Goal: Complete application form: Complete application form

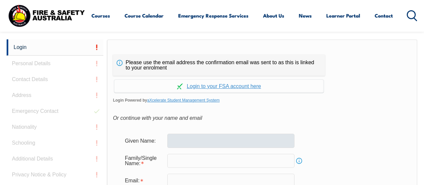
scroll to position [172, 0]
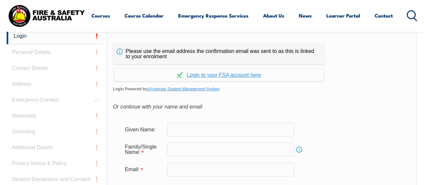
click at [189, 128] on input "text" at bounding box center [230, 130] width 127 height 14
type input "[PERSON_NAME]"
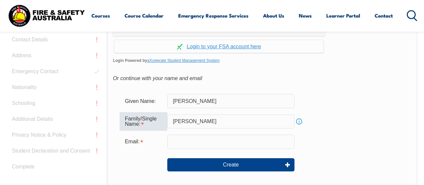
scroll to position [241, 0]
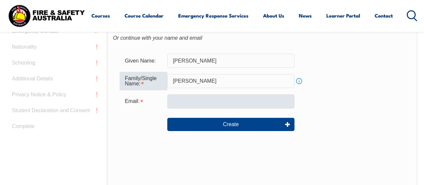
type input "[PERSON_NAME]"
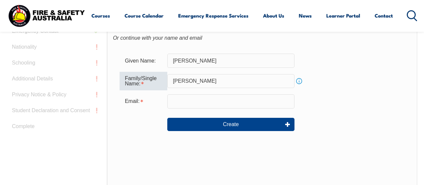
click at [199, 106] on input "email" at bounding box center [230, 101] width 127 height 14
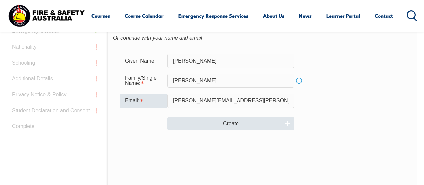
type input "[PERSON_NAME][EMAIL_ADDRESS][PERSON_NAME][DOMAIN_NAME]"
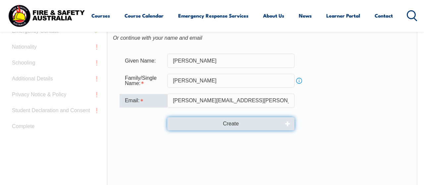
click at [255, 126] on button "Create" at bounding box center [230, 123] width 127 height 13
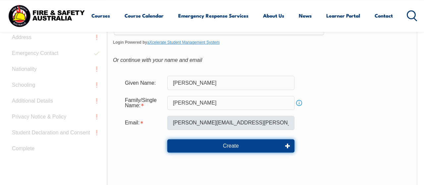
scroll to position [207, 0]
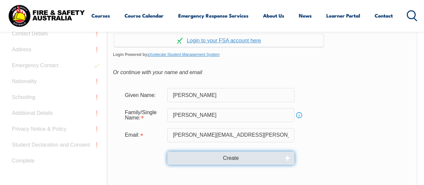
click at [231, 161] on button "Create" at bounding box center [230, 158] width 127 height 13
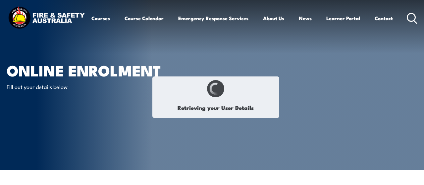
type input "[PERSON_NAME]"
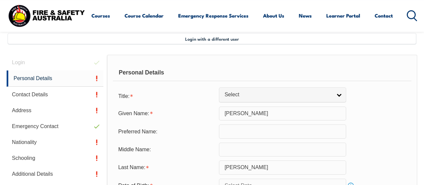
scroll to position [161, 0]
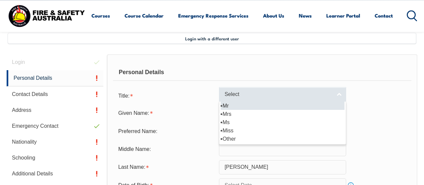
click at [333, 97] on link "Select" at bounding box center [282, 94] width 127 height 15
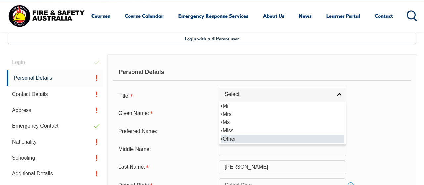
click at [291, 140] on li "Other" at bounding box center [283, 139] width 124 height 8
select select "Other"
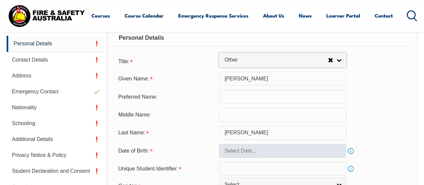
scroll to position [229, 0]
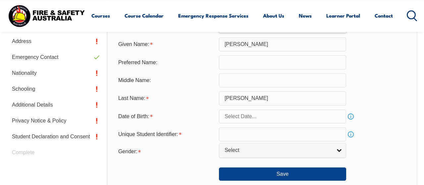
click at [250, 124] on input "text" at bounding box center [282, 117] width 127 height 14
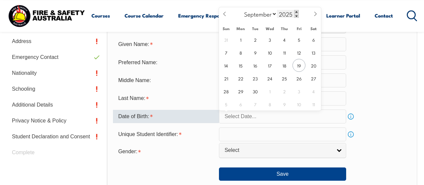
click at [295, 13] on span at bounding box center [296, 12] width 5 height 4
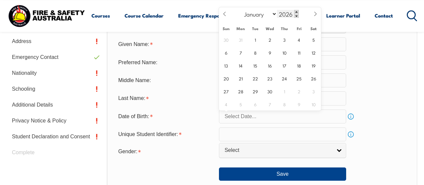
click at [295, 13] on span at bounding box center [296, 12] width 5 height 4
click at [294, 13] on span at bounding box center [296, 12] width 5 height 4
click at [286, 14] on input "2028" at bounding box center [288, 14] width 22 height 8
type input "1981"
click at [241, 10] on select "January February March April May June July August September October November De…" at bounding box center [259, 14] width 36 height 9
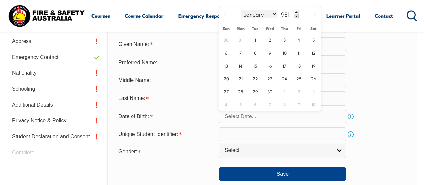
select select "6"
click option "July" at bounding box center [0, 0] width 0 height 0
click at [241, 78] on span "20" at bounding box center [240, 78] width 13 height 13
type input "July 20, 1981"
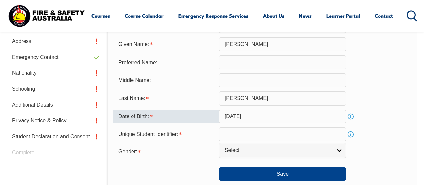
click at [299, 135] on input "text" at bounding box center [282, 134] width 127 height 14
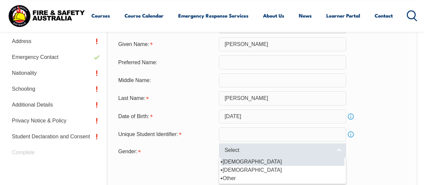
click at [285, 154] on span "Select" at bounding box center [277, 150] width 107 height 7
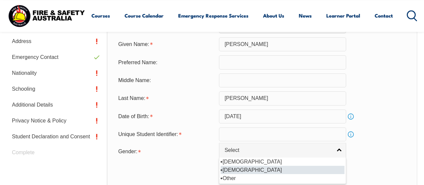
click at [246, 173] on li "[DEMOGRAPHIC_DATA]" at bounding box center [283, 170] width 124 height 8
select select "F"
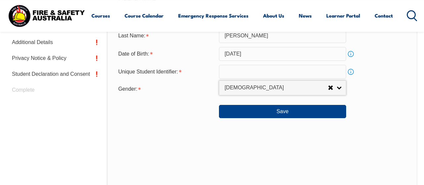
scroll to position [298, 0]
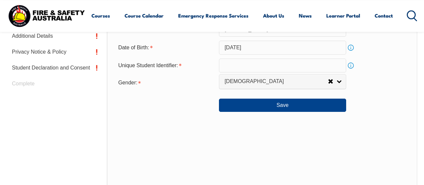
click at [259, 59] on form "Title: Mr Mrs Ms Miss Other Other Mr Mrs Ms Miss Other Given Name: Lorraine Pre…" at bounding box center [262, 32] width 298 height 160
click at [258, 65] on input "text" at bounding box center [282, 66] width 127 height 14
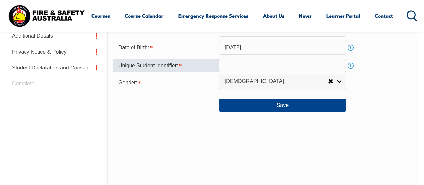
paste input "N5E4JUCBBJ"
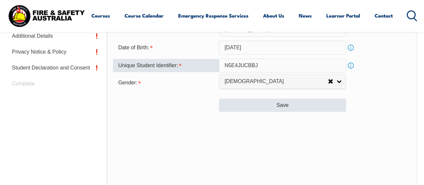
type input "N5E4JUCBBJ"
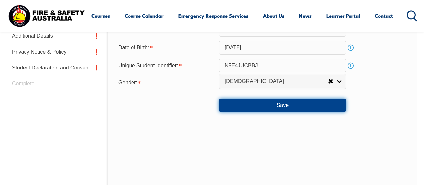
click at [316, 107] on button "Save" at bounding box center [282, 105] width 127 height 13
click at [304, 112] on button "Save" at bounding box center [282, 105] width 127 height 13
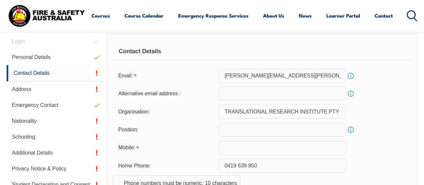
scroll to position [195, 0]
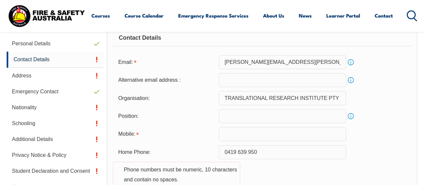
click at [239, 137] on input "text" at bounding box center [282, 134] width 127 height 14
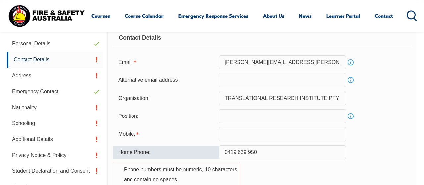
drag, startPoint x: 263, startPoint y: 152, endPoint x: 208, endPoint y: 150, distance: 55.0
click at [219, 150] on input "0419 639 950" at bounding box center [282, 152] width 127 height 14
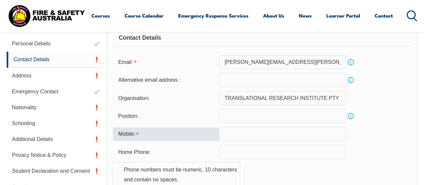
click at [239, 138] on input "text" at bounding box center [282, 134] width 127 height 14
paste input "0419 639 9"
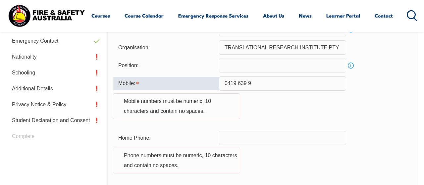
scroll to position [264, 0]
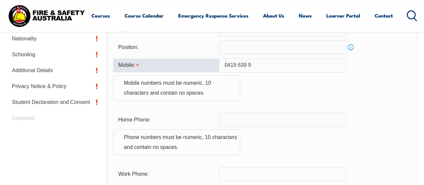
click at [238, 65] on input "0419 639 9" at bounding box center [282, 65] width 127 height 14
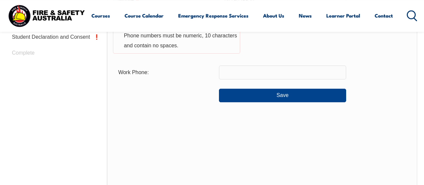
scroll to position [332, 0]
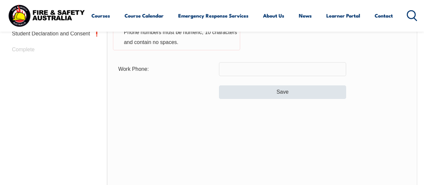
type input "0419639950"
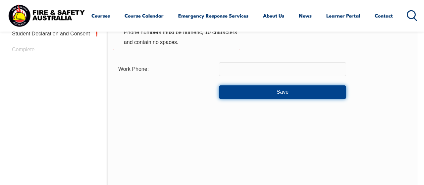
click at [299, 95] on button "Save" at bounding box center [282, 91] width 127 height 13
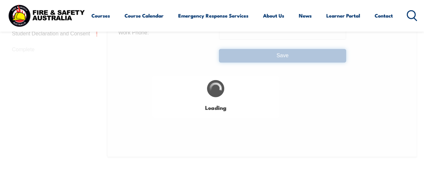
type input "0419 639 950"
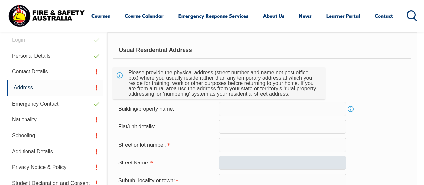
scroll to position [195, 0]
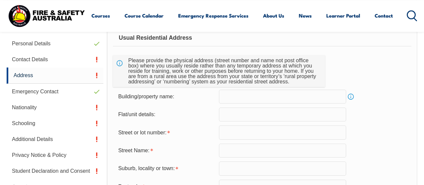
click at [246, 134] on input "text" at bounding box center [282, 132] width 127 height 14
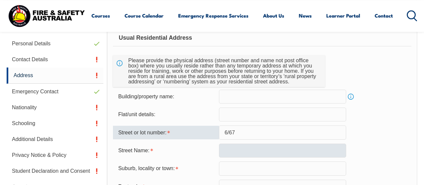
type input "6/67"
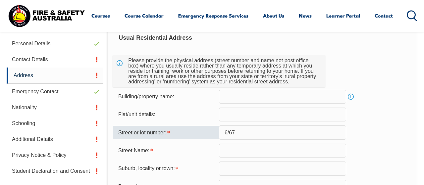
click at [267, 150] on input "text" at bounding box center [282, 151] width 127 height 14
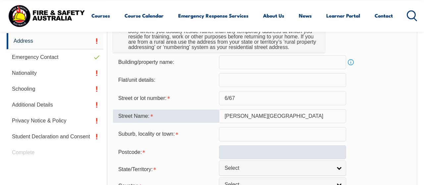
scroll to position [229, 0]
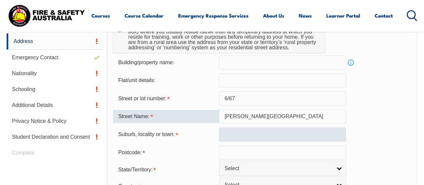
type input "McLay Street"
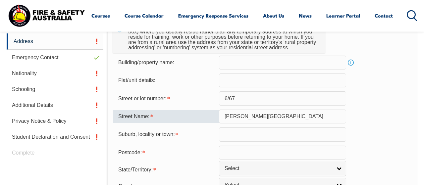
click at [270, 133] on input "text" at bounding box center [282, 134] width 127 height 14
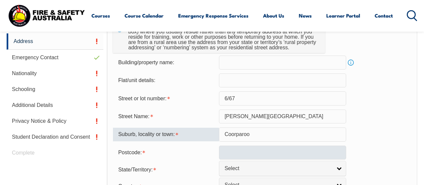
type input "Coorparoo"
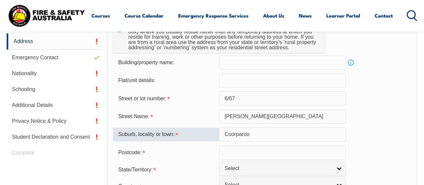
click at [267, 148] on input "text" at bounding box center [282, 153] width 127 height 14
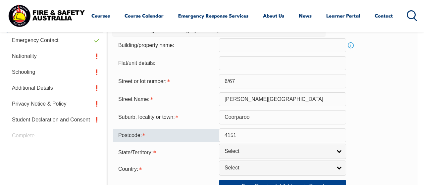
scroll to position [264, 0]
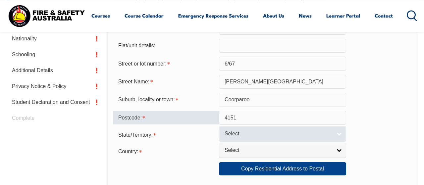
type input "4151"
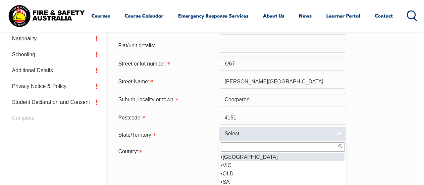
click at [273, 136] on span "Select" at bounding box center [277, 133] width 107 height 7
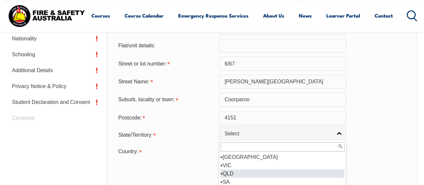
click at [263, 175] on li "QLD" at bounding box center [283, 174] width 124 height 8
select select "QLD"
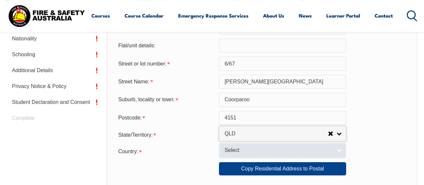
click at [272, 154] on span "Select" at bounding box center [277, 150] width 107 height 7
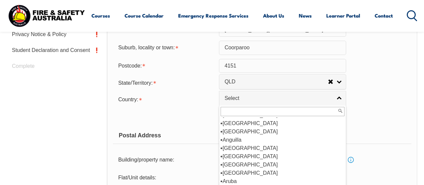
scroll to position [333, 0]
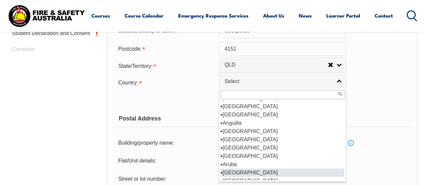
click at [260, 177] on li "[GEOGRAPHIC_DATA]" at bounding box center [283, 173] width 124 height 8
select select "1101"
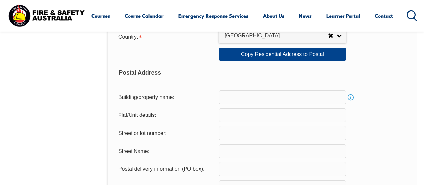
scroll to position [367, 0]
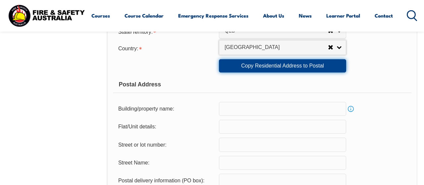
click at [277, 73] on link "Copy Residential Address to Postal" at bounding box center [282, 65] width 127 height 13
type input "6/67"
type input "McLay Street"
type input "Coorparoo"
select select "QLD"
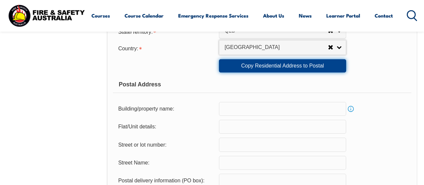
type input "4151"
select select "1101"
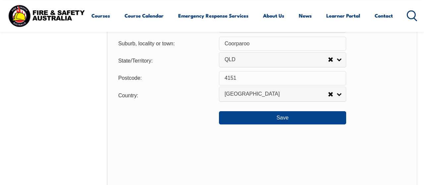
scroll to position [539, 0]
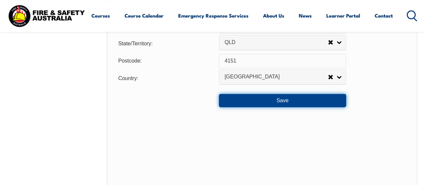
click at [263, 107] on button "Save" at bounding box center [282, 100] width 127 height 13
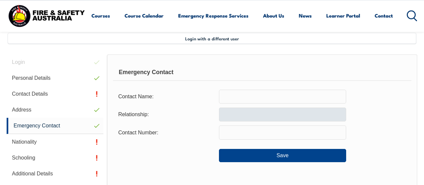
scroll to position [160, 0]
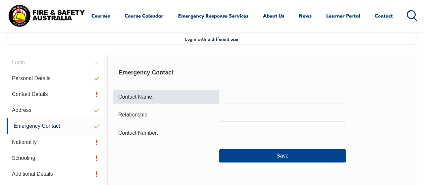
click at [243, 100] on input "text" at bounding box center [282, 97] width 127 height 14
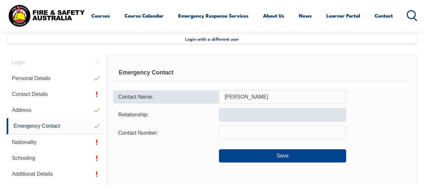
type input "Roslynne Christensen"
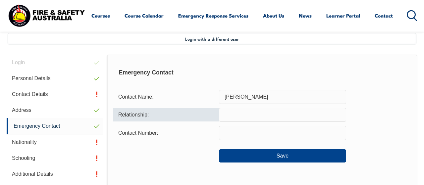
click at [246, 116] on input "text" at bounding box center [282, 115] width 127 height 14
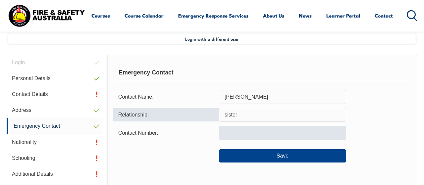
type input "sister"
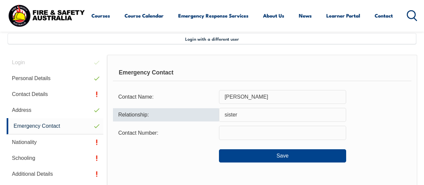
click at [276, 136] on input "text" at bounding box center [282, 133] width 127 height 14
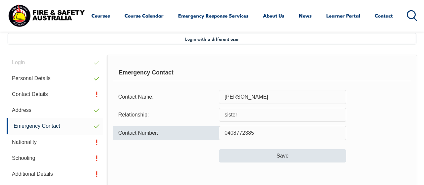
type input "0408772385"
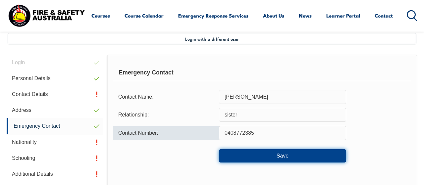
click at [271, 153] on button "Save" at bounding box center [282, 155] width 127 height 13
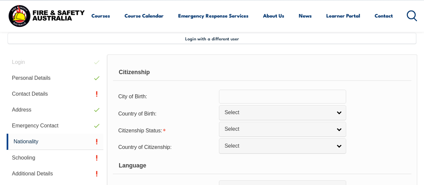
click at [240, 102] on input "text" at bounding box center [282, 97] width 127 height 14
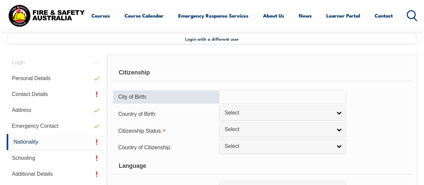
click at [240, 99] on input "text" at bounding box center [282, 97] width 127 height 14
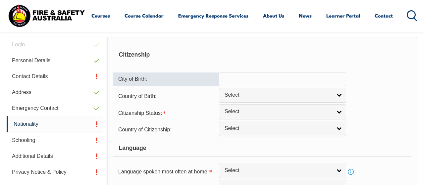
scroll to position [195, 0]
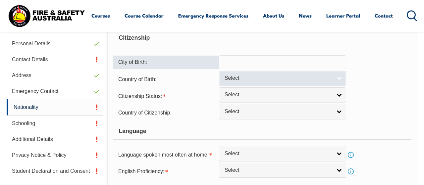
click at [247, 81] on span "Select" at bounding box center [277, 78] width 107 height 7
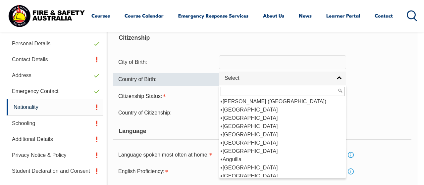
click at [202, 83] on div "Country of Birth:" at bounding box center [166, 79] width 106 height 13
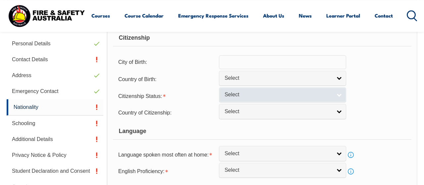
click at [239, 98] on span "Select" at bounding box center [277, 94] width 107 height 7
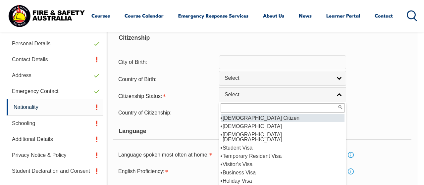
click at [241, 121] on li "[DEMOGRAPHIC_DATA] Citizen" at bounding box center [283, 118] width 124 height 8
select select "1"
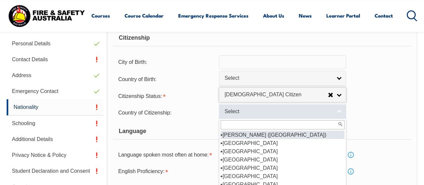
click at [237, 119] on link "Select" at bounding box center [282, 111] width 127 height 15
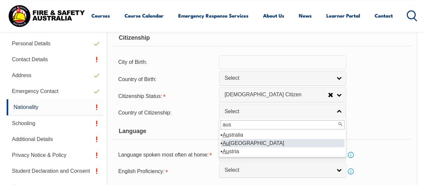
scroll to position [0, 0]
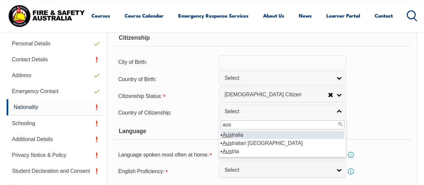
type input "aus"
click at [247, 139] on li "Aus tralia" at bounding box center [283, 135] width 124 height 8
select select "1101"
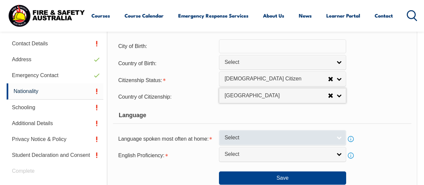
scroll to position [229, 0]
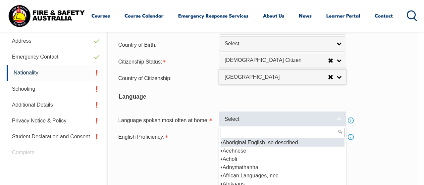
click at [262, 123] on span "Select" at bounding box center [277, 119] width 107 height 7
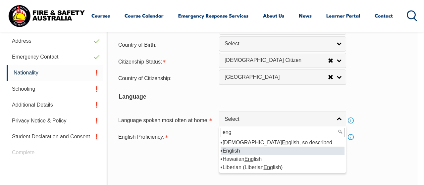
type input "eng"
click at [238, 155] on li "Eng lish" at bounding box center [283, 151] width 124 height 8
select select "1201"
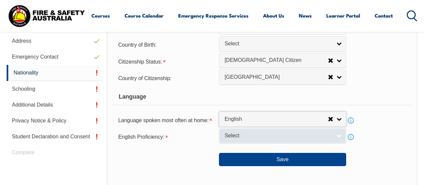
click at [249, 139] on span "Select" at bounding box center [277, 135] width 107 height 7
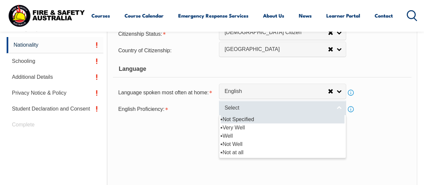
scroll to position [298, 0]
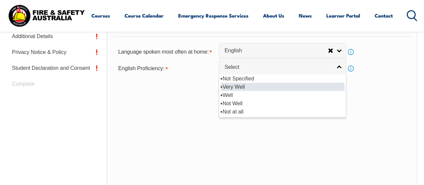
click at [242, 91] on li "Very Well" at bounding box center [283, 87] width 124 height 8
select select "1"
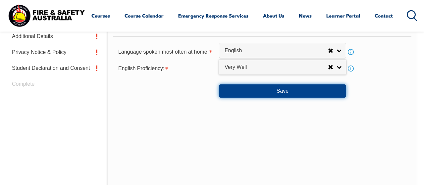
click at [257, 98] on button "Save" at bounding box center [282, 90] width 127 height 13
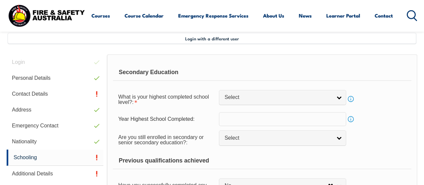
scroll to position [160, 0]
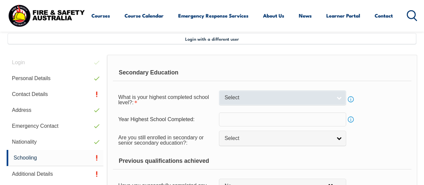
click at [272, 101] on span "Select" at bounding box center [277, 97] width 107 height 7
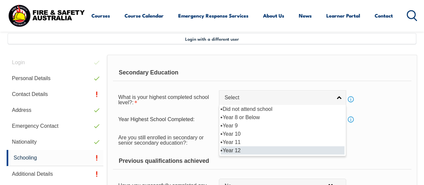
click at [256, 150] on li "Year 12" at bounding box center [283, 150] width 124 height 8
select select "12"
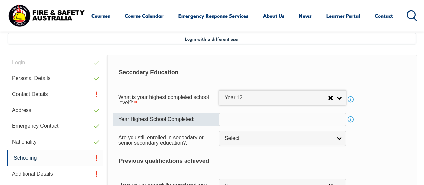
click at [249, 124] on input "text" at bounding box center [282, 120] width 127 height 14
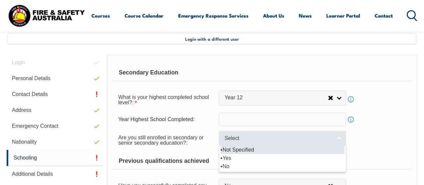
click at [254, 139] on span "Select" at bounding box center [277, 138] width 107 height 7
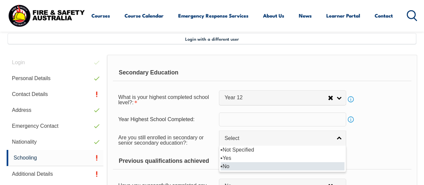
click at [242, 166] on li "No" at bounding box center [283, 166] width 124 height 8
select select "false"
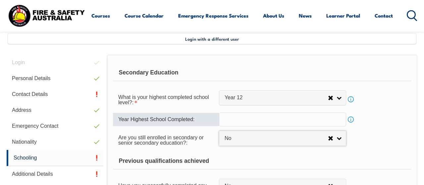
click at [259, 122] on input "text" at bounding box center [282, 120] width 127 height 14
click at [287, 115] on input "text" at bounding box center [282, 120] width 127 height 14
click at [333, 123] on input "text" at bounding box center [282, 120] width 127 height 14
click at [278, 126] on input "1996" at bounding box center [282, 120] width 127 height 14
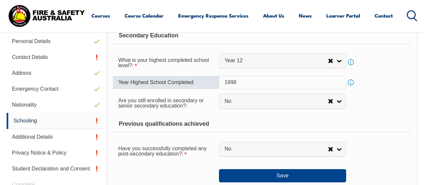
scroll to position [229, 0]
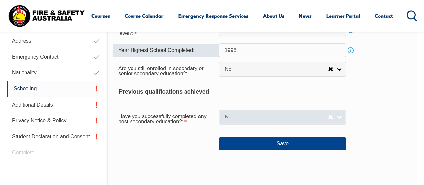
type input "1998"
click at [266, 120] on span "No" at bounding box center [275, 117] width 103 height 7
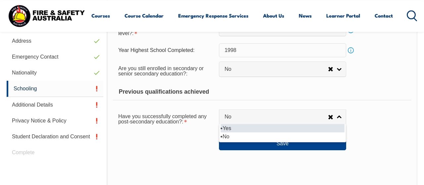
click at [247, 127] on li "Yes" at bounding box center [283, 128] width 124 height 8
select select "true"
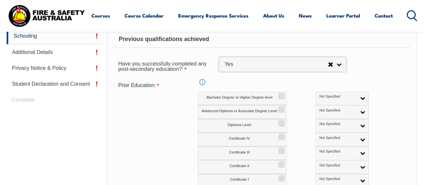
scroll to position [298, 0]
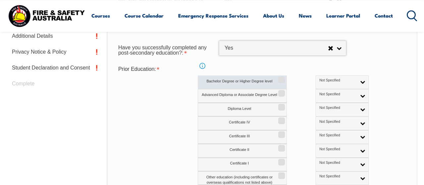
click at [278, 78] on input "Bachelor Degree or Higher Degree level" at bounding box center [280, 77] width 4 height 1
checkbox input "true"
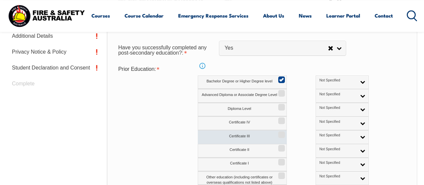
scroll to position [333, 0]
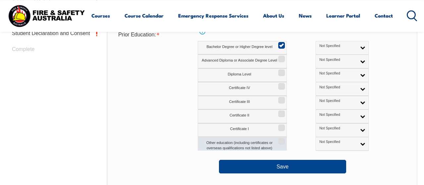
click at [278, 139] on input "Other education (including certificates or overseas qualifications not listed a…" at bounding box center [280, 139] width 4 height 1
checkbox input "true"
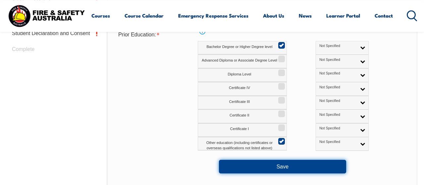
click at [257, 166] on button "Save" at bounding box center [282, 166] width 127 height 13
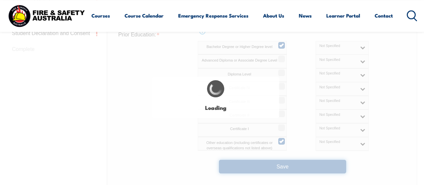
select select "false"
select select "true"
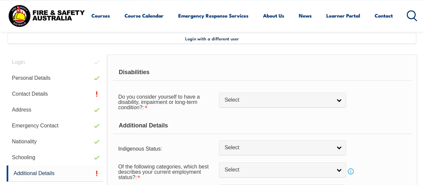
scroll to position [160, 0]
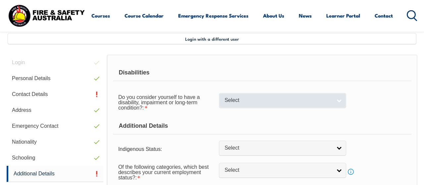
drag, startPoint x: 294, startPoint y: 104, endPoint x: 290, endPoint y: 108, distance: 5.4
click at [294, 104] on span "Select" at bounding box center [277, 100] width 107 height 7
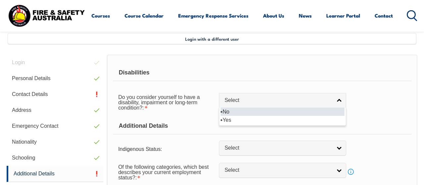
click at [257, 114] on li "No" at bounding box center [283, 112] width 124 height 8
select select "false"
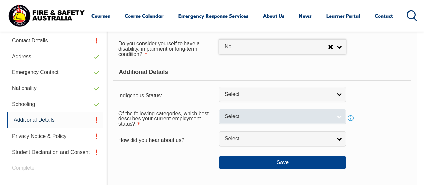
scroll to position [229, 0]
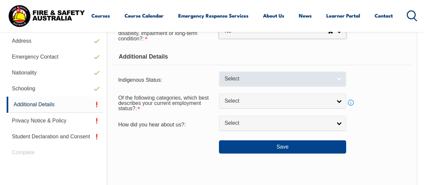
click at [284, 85] on link "Select" at bounding box center [282, 79] width 127 height 15
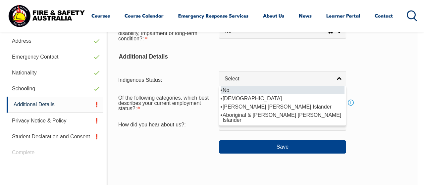
click at [268, 94] on li "No" at bounding box center [283, 90] width 124 height 8
select select "4"
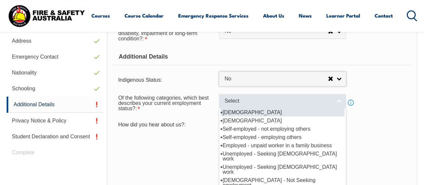
click at [253, 105] on span "Select" at bounding box center [277, 101] width 107 height 7
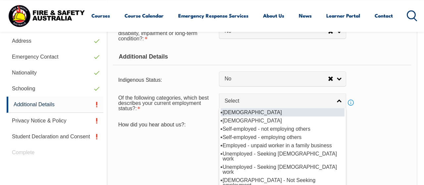
click at [254, 114] on li "[DEMOGRAPHIC_DATA]" at bounding box center [283, 112] width 124 height 8
select select "1"
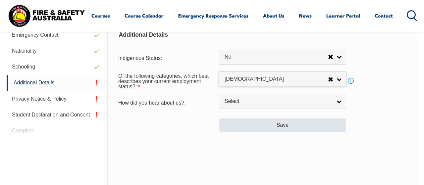
scroll to position [264, 0]
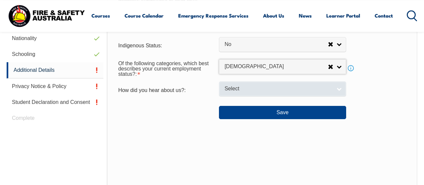
click at [247, 91] on span "Select" at bounding box center [277, 88] width 107 height 7
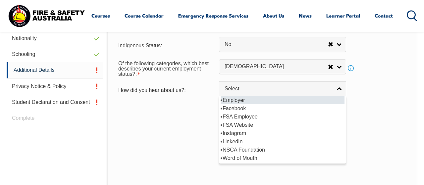
click at [245, 104] on li "Employer" at bounding box center [283, 100] width 124 height 8
select select "8019"
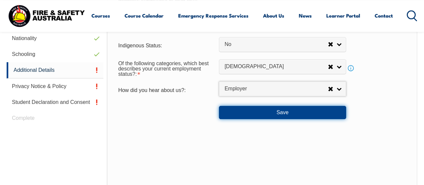
click at [259, 119] on button "Save" at bounding box center [282, 112] width 127 height 13
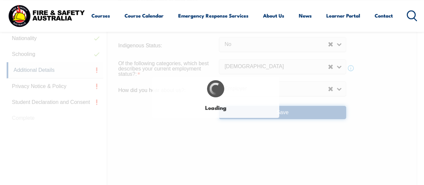
select select "false"
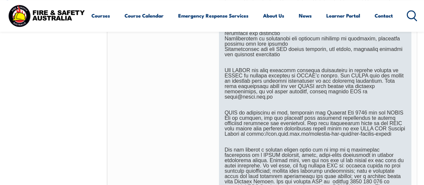
scroll to position [402, 0]
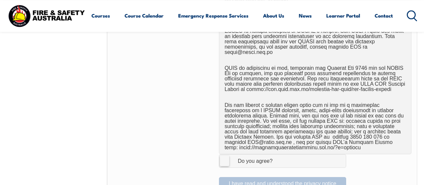
click at [225, 156] on label "I Agree Do you agree?" at bounding box center [282, 160] width 127 height 13
click at [278, 156] on input "I Agree Do you agree?" at bounding box center [283, 161] width 11 height 13
checkbox input "true"
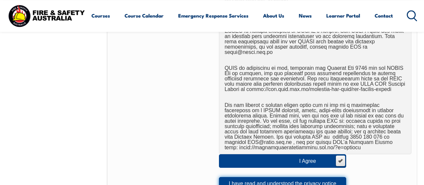
click at [244, 177] on button "I have read and understood the privacy notice" at bounding box center [282, 183] width 127 height 13
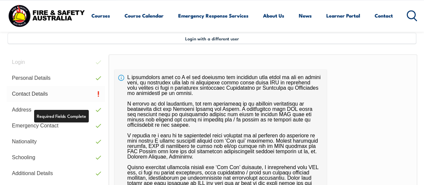
scroll to position [160, 0]
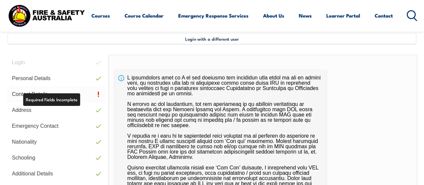
click at [61, 96] on link "Contact Details" at bounding box center [56, 94] width 98 height 16
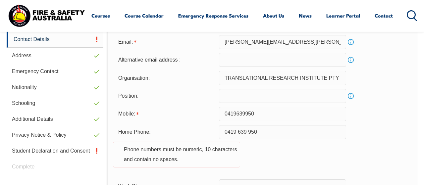
scroll to position [229, 0]
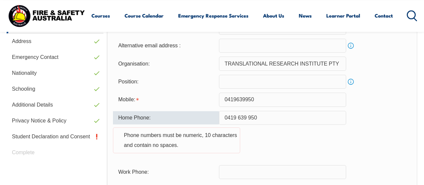
drag, startPoint x: 270, startPoint y: 119, endPoint x: 157, endPoint y: 109, distance: 113.7
click at [219, 111] on input "0419 639 950" at bounding box center [282, 118] width 127 height 14
click at [238, 99] on input "0419639950" at bounding box center [282, 100] width 127 height 14
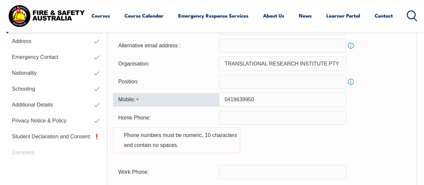
click at [286, 99] on input "0419639950" at bounding box center [282, 100] width 127 height 14
click at [224, 97] on input "0419639950" at bounding box center [282, 100] width 127 height 14
click at [275, 144] on div "Home Phone: Phone numbers must be numeric, 10 characters and contain no spaces." at bounding box center [262, 136] width 298 height 50
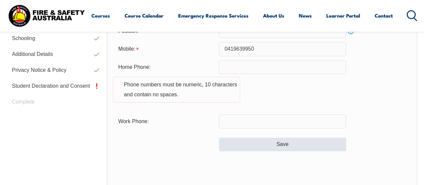
scroll to position [298, 0]
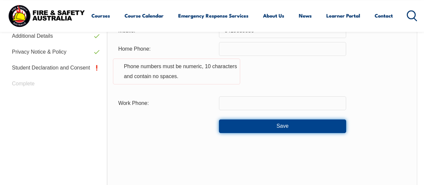
click at [277, 127] on button "Save" at bounding box center [282, 126] width 127 height 13
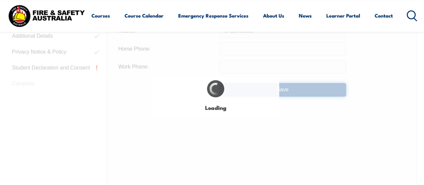
type input "0419 639 950"
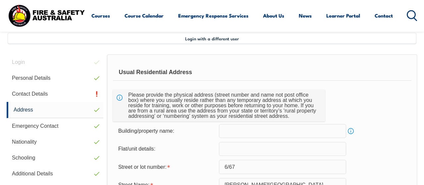
scroll to position [160, 0]
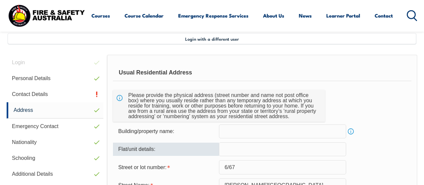
click at [244, 150] on input "text" at bounding box center [282, 149] width 127 height 14
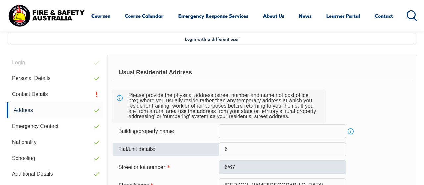
type input "6"
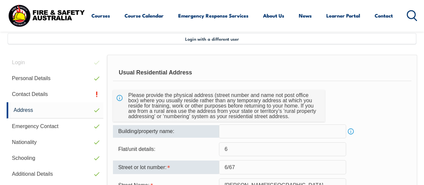
drag, startPoint x: 268, startPoint y: 168, endPoint x: 165, endPoint y: 132, distance: 108.9
click at [219, 168] on input "6/67" at bounding box center [282, 167] width 127 height 14
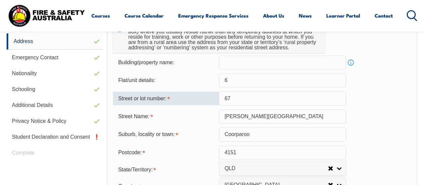
scroll to position [229, 0]
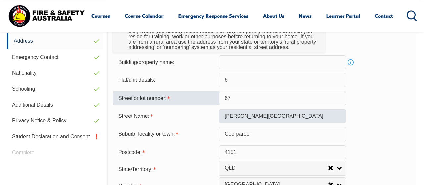
type input "67"
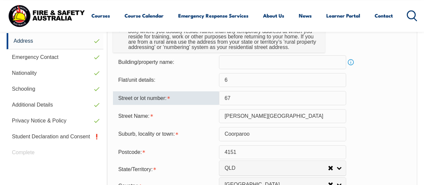
click at [258, 119] on input "McLay Street" at bounding box center [282, 116] width 127 height 14
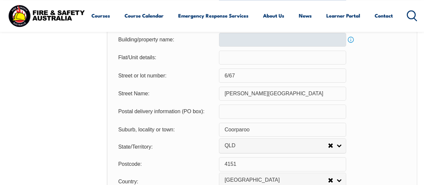
scroll to position [367, 0]
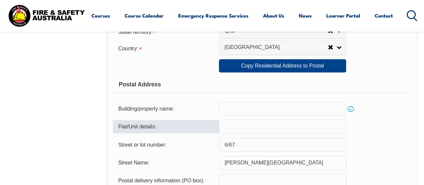
click at [240, 134] on input "text" at bounding box center [282, 127] width 127 height 14
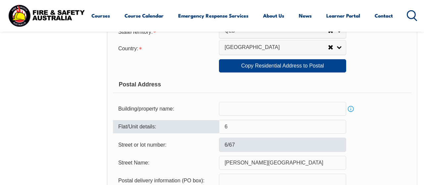
type input "6"
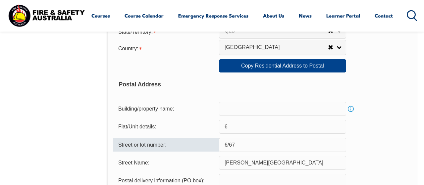
drag, startPoint x: 253, startPoint y: 150, endPoint x: 184, endPoint y: 140, distance: 68.9
click at [219, 140] on input "6/67" at bounding box center [282, 145] width 127 height 14
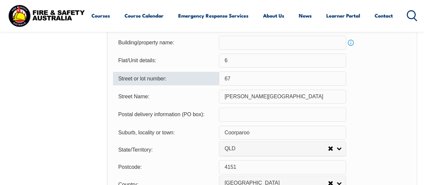
scroll to position [539, 0]
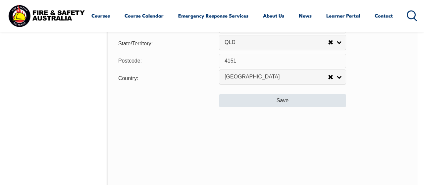
type input "67"
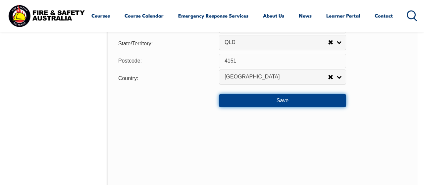
click at [298, 107] on button "Save" at bounding box center [282, 100] width 127 height 13
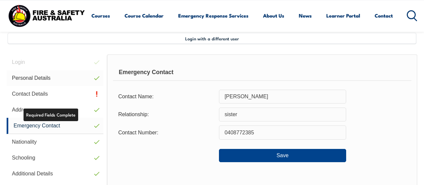
scroll to position [160, 0]
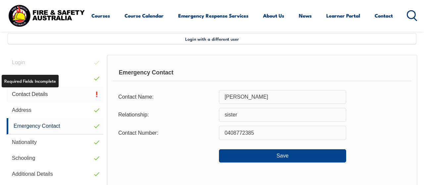
click at [25, 91] on link "Contact Details" at bounding box center [55, 94] width 97 height 16
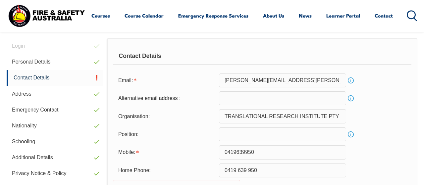
scroll to position [195, 0]
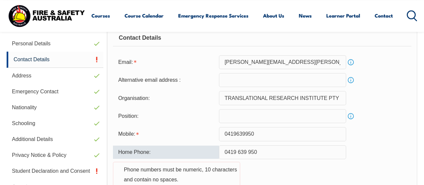
drag, startPoint x: 192, startPoint y: 139, endPoint x: 162, endPoint y: 135, distance: 31.0
click at [219, 145] on input "0419 639 950" at bounding box center [282, 152] width 127 height 14
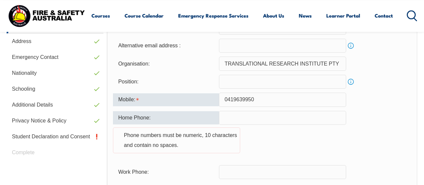
scroll to position [229, 0]
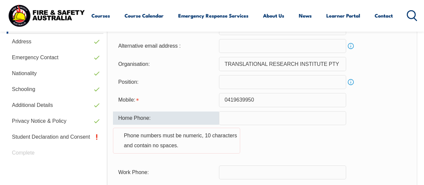
click at [234, 100] on input "0419639950" at bounding box center [282, 100] width 127 height 14
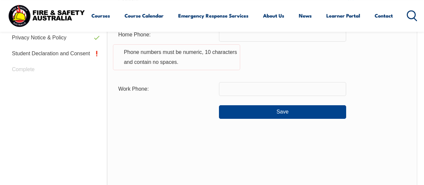
scroll to position [333, 0]
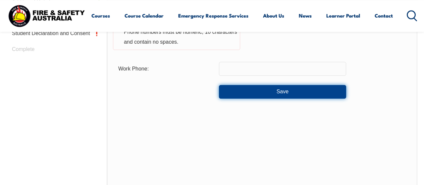
click at [236, 97] on button "Save" at bounding box center [282, 91] width 127 height 13
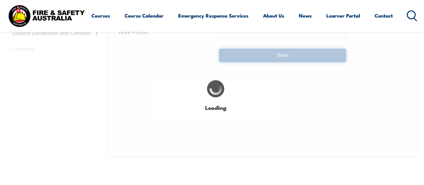
type input "0419 639 950"
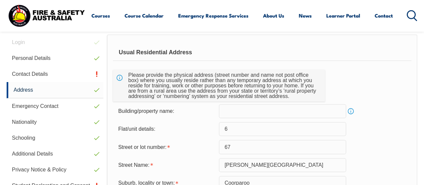
scroll to position [160, 0]
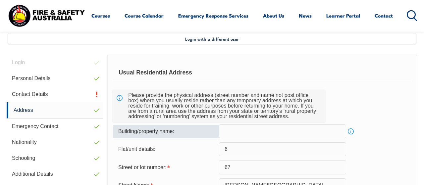
click at [231, 129] on input "text" at bounding box center [282, 131] width 127 height 14
click at [222, 129] on input "text" at bounding box center [282, 131] width 127 height 14
type input "M"
type input "v"
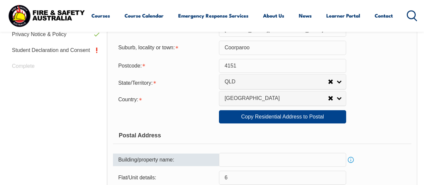
scroll to position [333, 0]
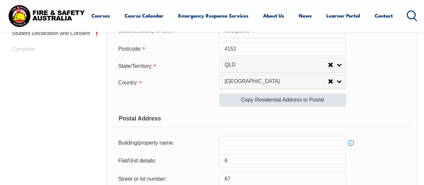
type input "McLay Court"
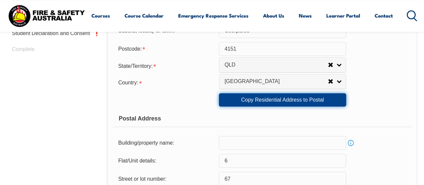
click at [225, 106] on link "Copy Residential Address to Postal" at bounding box center [282, 99] width 127 height 13
type input "McLay Court"
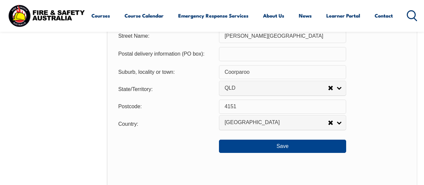
scroll to position [505, 0]
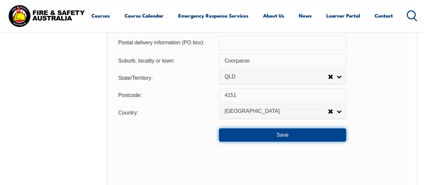
click at [253, 142] on button "Save" at bounding box center [282, 134] width 127 height 13
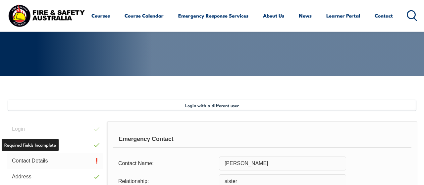
click at [41, 158] on link "Contact Details" at bounding box center [55, 161] width 97 height 16
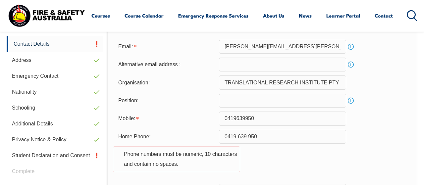
scroll to position [229, 0]
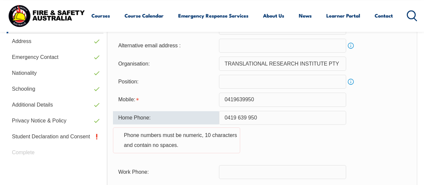
click at [248, 117] on input "0419 639 950" at bounding box center [282, 118] width 127 height 14
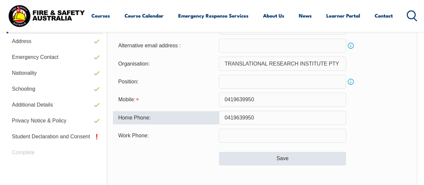
type input "0419639950"
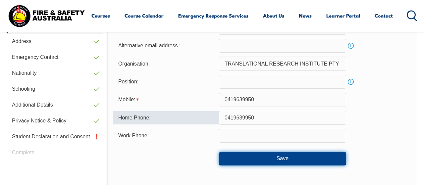
click at [261, 154] on button "Save" at bounding box center [282, 158] width 127 height 13
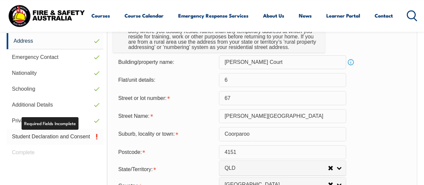
click at [67, 138] on link "Student Declaration and Consent" at bounding box center [55, 137] width 97 height 16
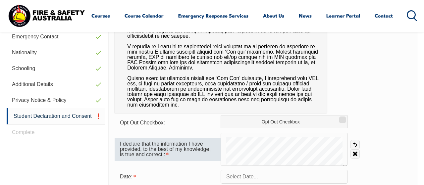
scroll to position [264, 0]
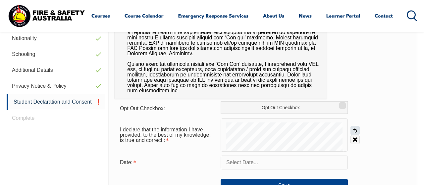
click at [355, 130] on link "Undo" at bounding box center [354, 130] width 9 height 9
click at [356, 130] on link "Undo" at bounding box center [354, 130] width 9 height 9
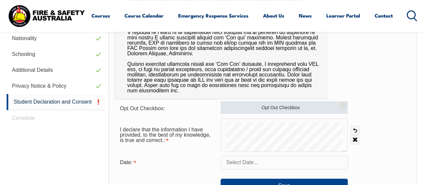
click at [343, 104] on input "Opt Out Checkbox" at bounding box center [341, 103] width 4 height 1
click at [256, 108] on label "Opt Out Checkbox" at bounding box center [284, 107] width 127 height 13
click at [339, 104] on input "Opt Out Checkbox" at bounding box center [341, 103] width 4 height 1
checkbox input "true"
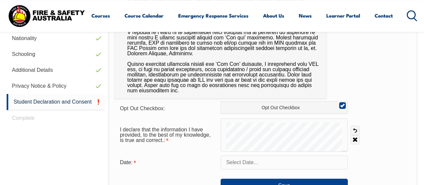
click at [233, 168] on input "text" at bounding box center [284, 163] width 127 height 14
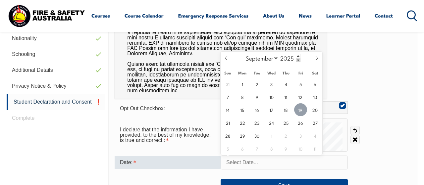
click at [299, 112] on span "19" at bounding box center [300, 109] width 13 height 13
type input "September 19, 2025"
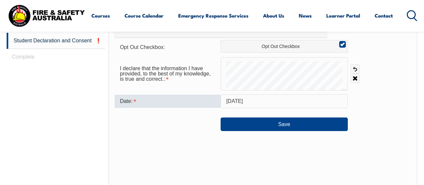
scroll to position [333, 0]
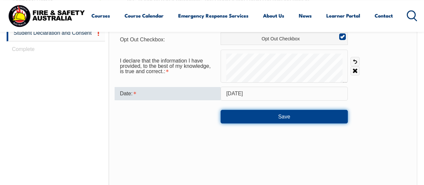
click at [252, 118] on button "Save" at bounding box center [284, 116] width 127 height 13
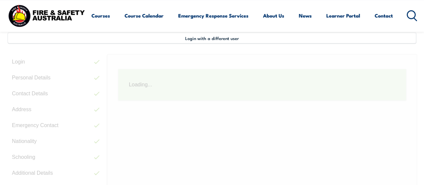
scroll to position [160, 0]
